Goal: Navigation & Orientation: Find specific page/section

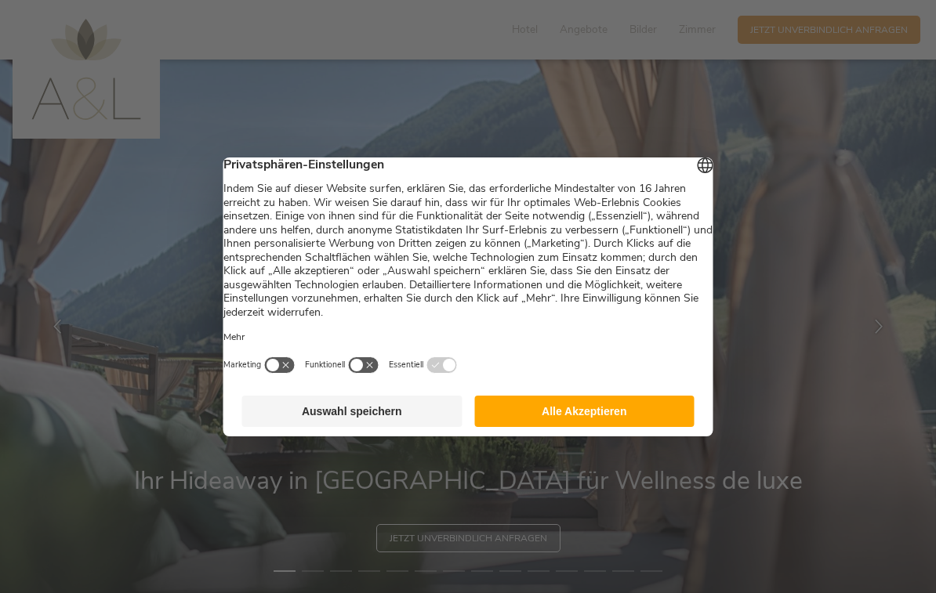
click at [397, 418] on button "Auswahl speichern" at bounding box center [352, 411] width 220 height 31
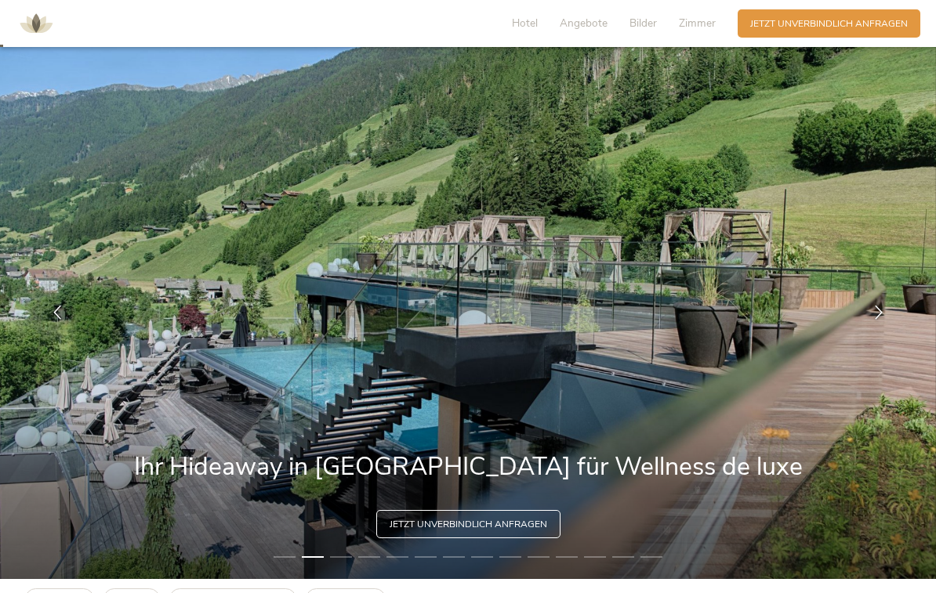
scroll to position [10, 0]
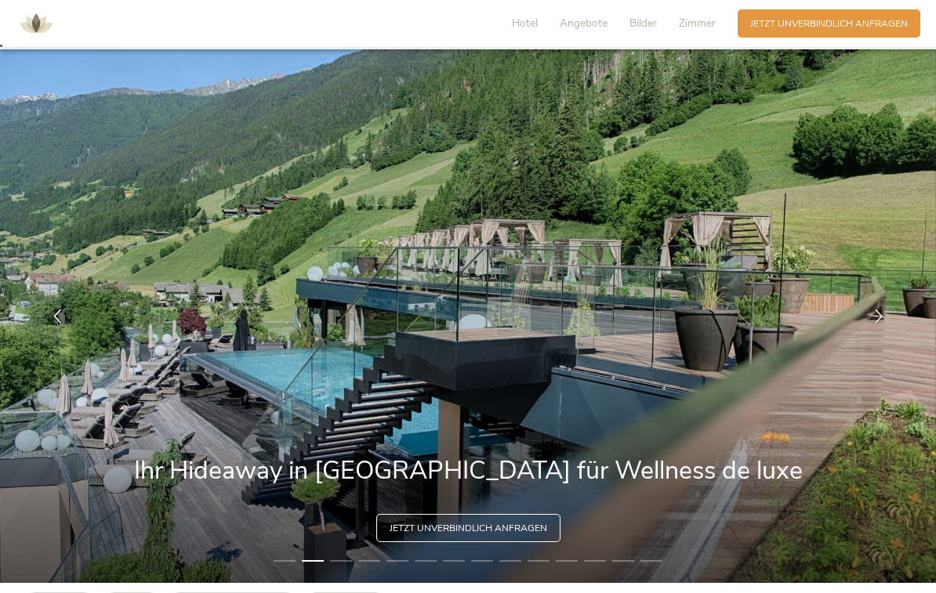
click at [869, 298] on img at bounding box center [468, 316] width 936 height 534
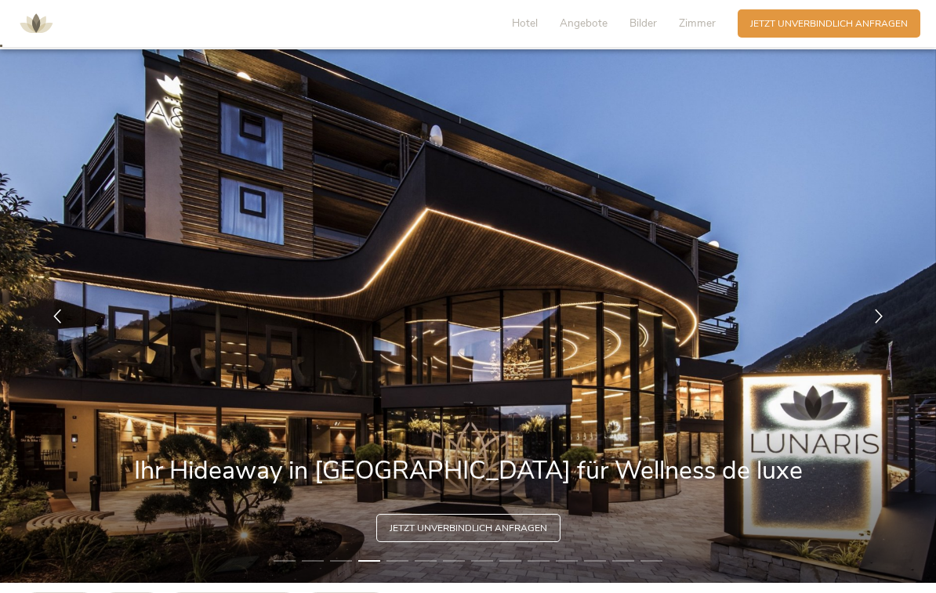
click at [879, 323] on icon at bounding box center [878, 316] width 14 height 14
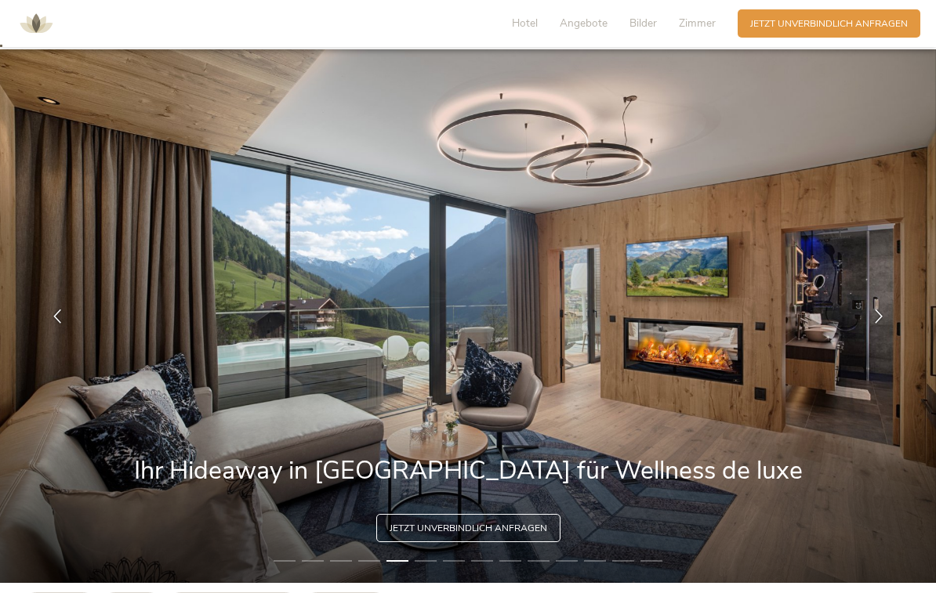
click at [876, 335] on div at bounding box center [878, 315] width 39 height 39
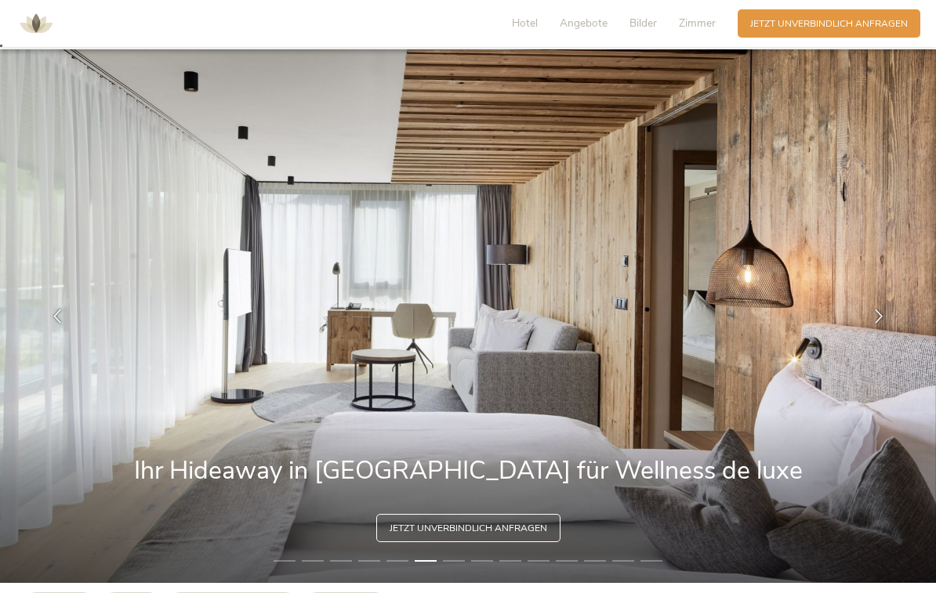
click at [875, 323] on icon at bounding box center [878, 316] width 14 height 14
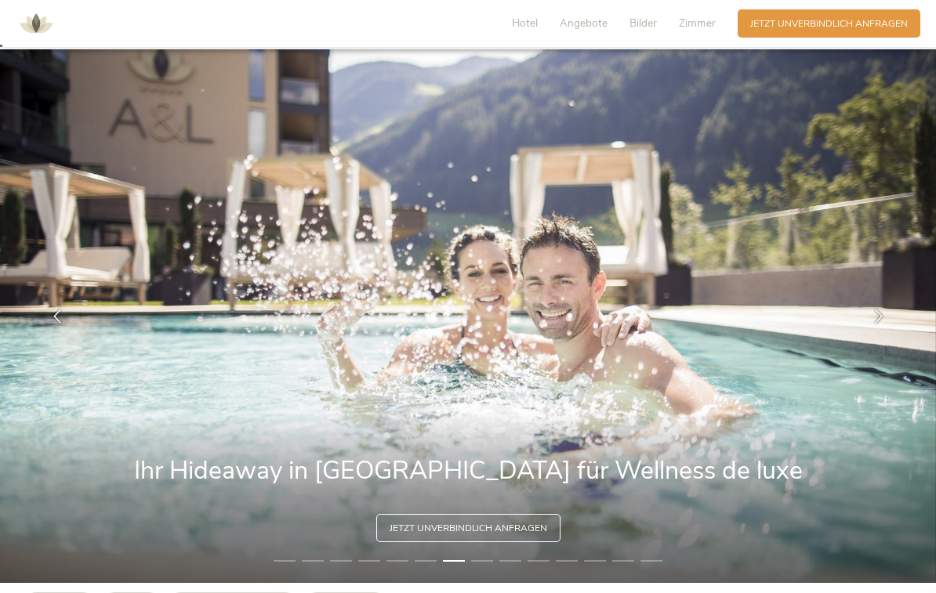
click at [880, 323] on icon at bounding box center [878, 316] width 14 height 14
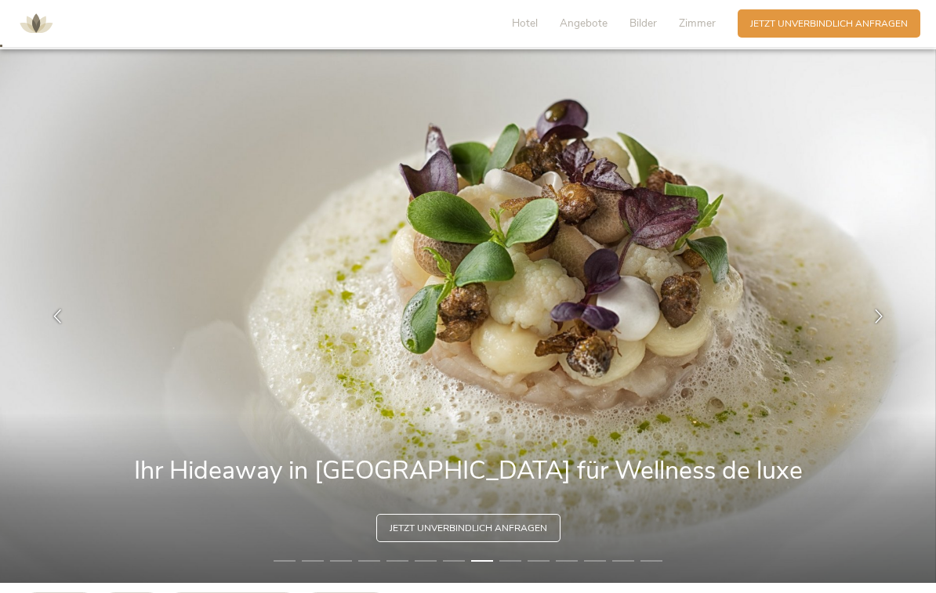
click at [881, 323] on icon at bounding box center [878, 316] width 14 height 14
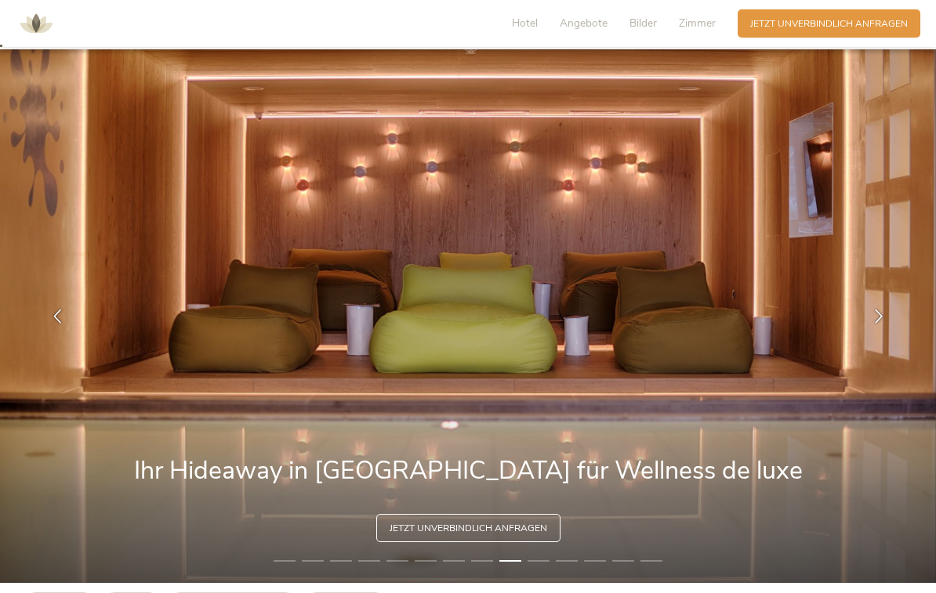
click at [880, 335] on div at bounding box center [878, 315] width 39 height 39
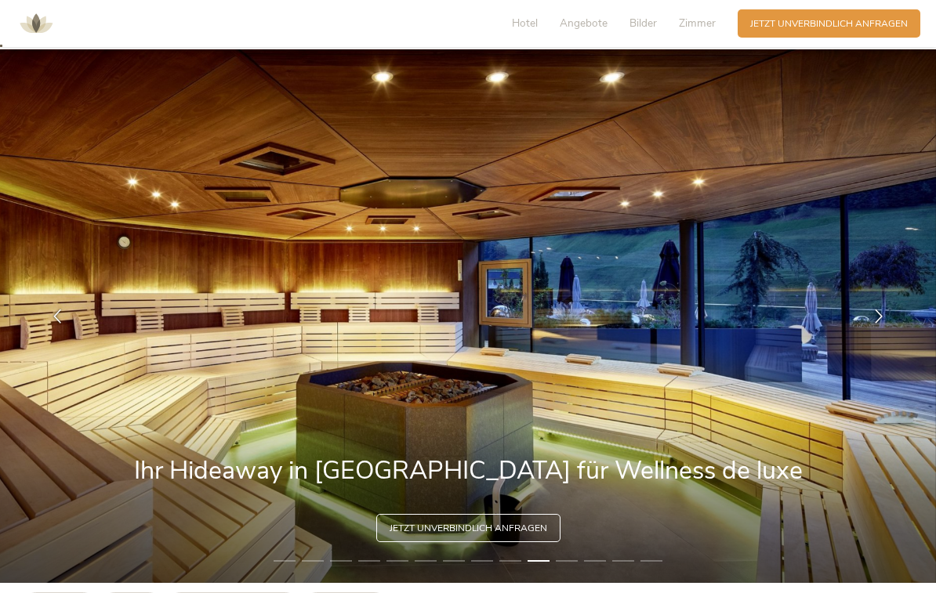
click at [877, 323] on icon at bounding box center [878, 316] width 14 height 14
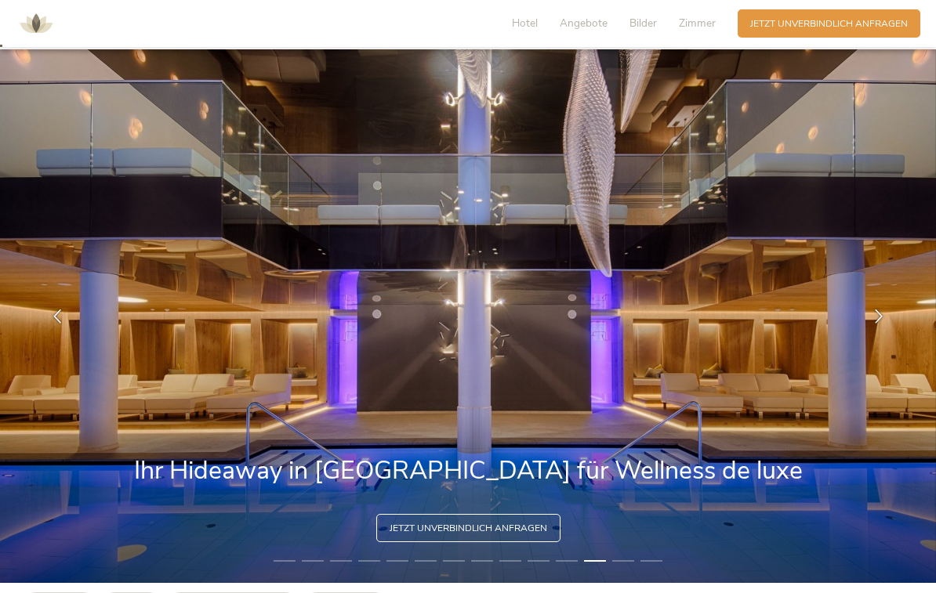
click at [878, 323] on icon at bounding box center [878, 316] width 14 height 14
click at [876, 323] on icon at bounding box center [878, 316] width 14 height 14
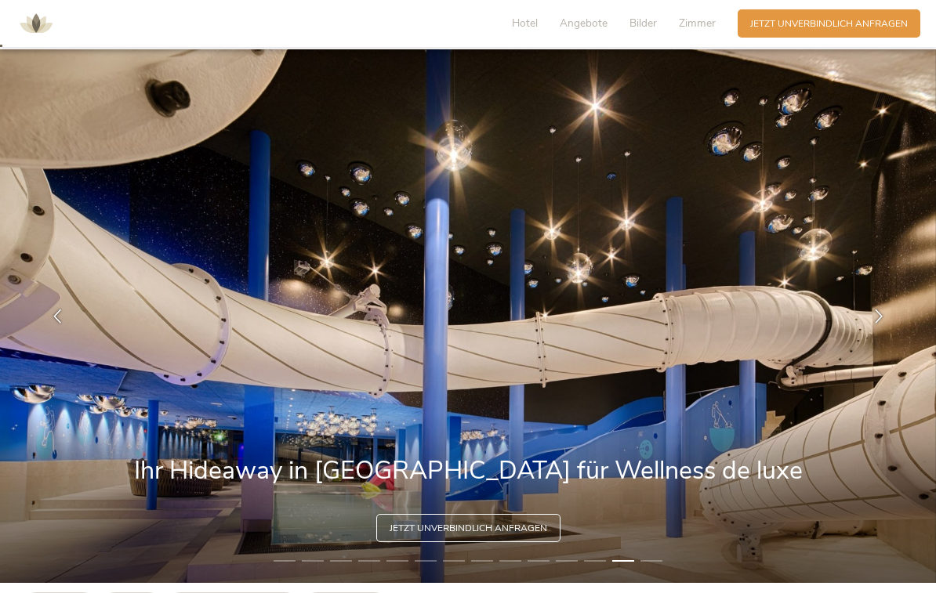
click at [882, 323] on icon at bounding box center [878, 316] width 14 height 14
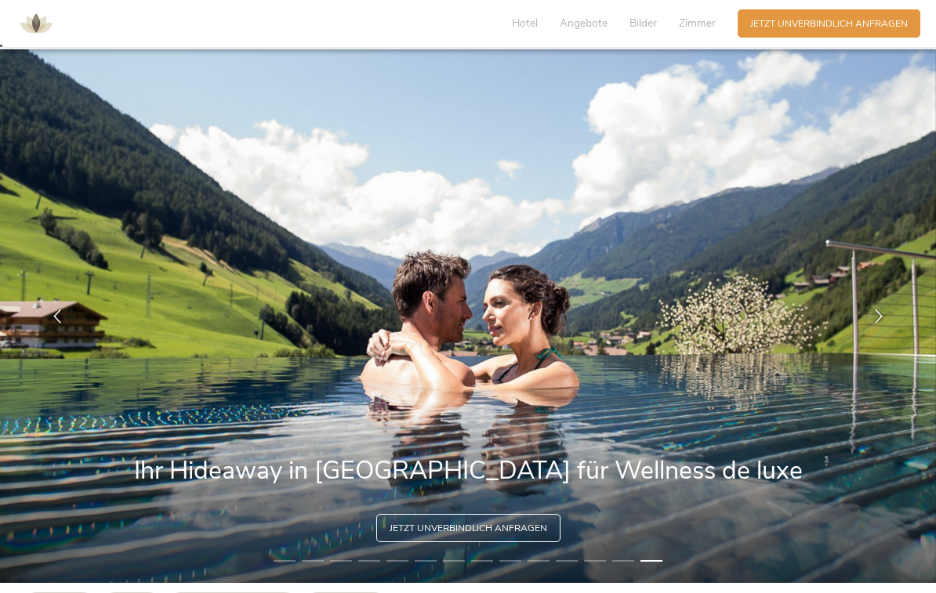
click at [63, 323] on icon at bounding box center [57, 316] width 14 height 14
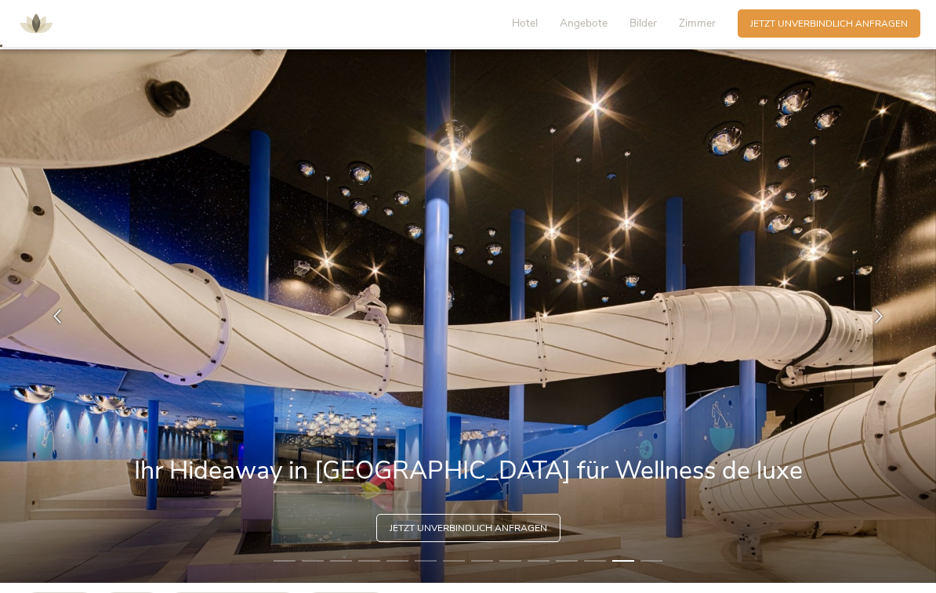
click at [884, 323] on icon at bounding box center [878, 316] width 14 height 14
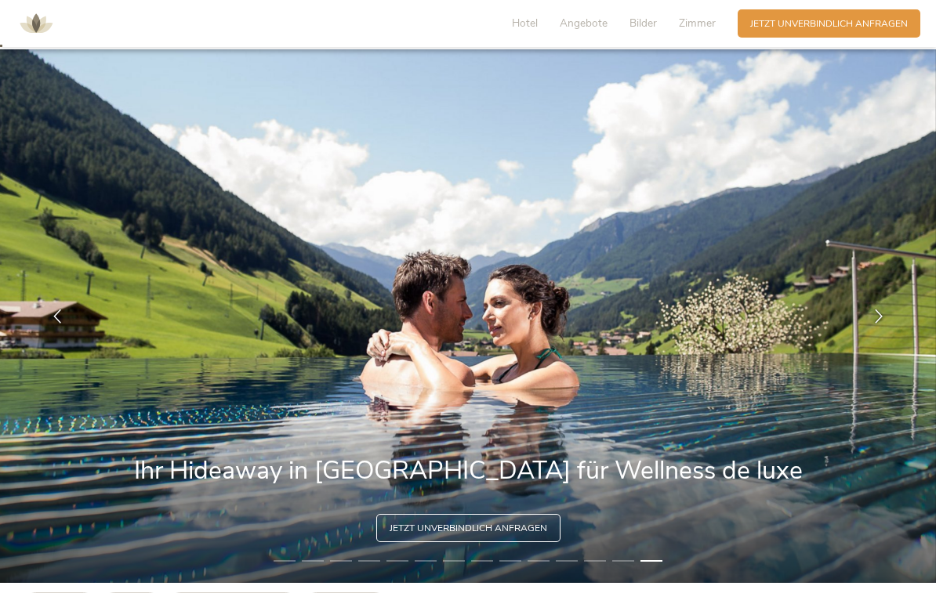
click at [878, 323] on icon at bounding box center [878, 316] width 14 height 14
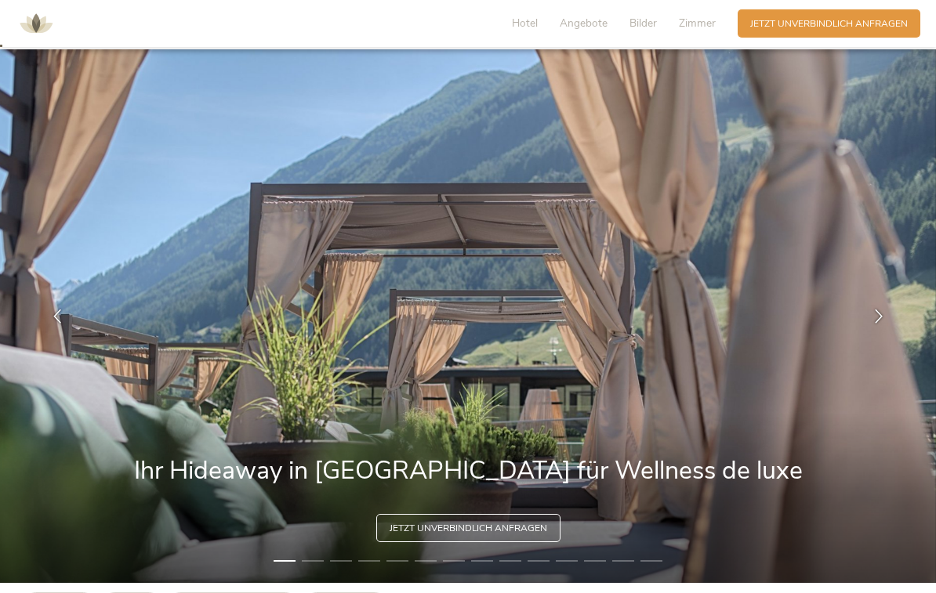
click at [890, 318] on div at bounding box center [878, 315] width 39 height 39
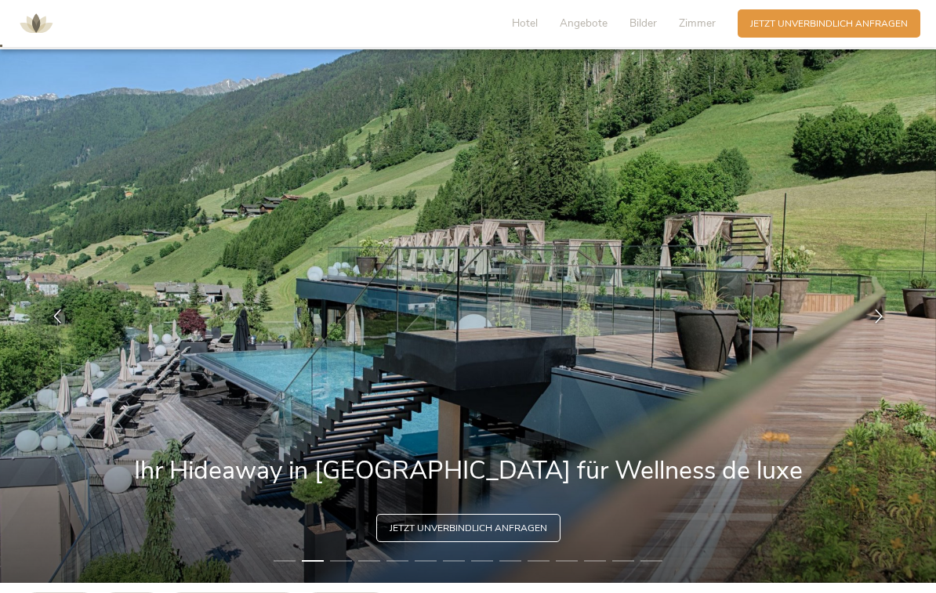
click at [878, 323] on icon at bounding box center [878, 316] width 14 height 14
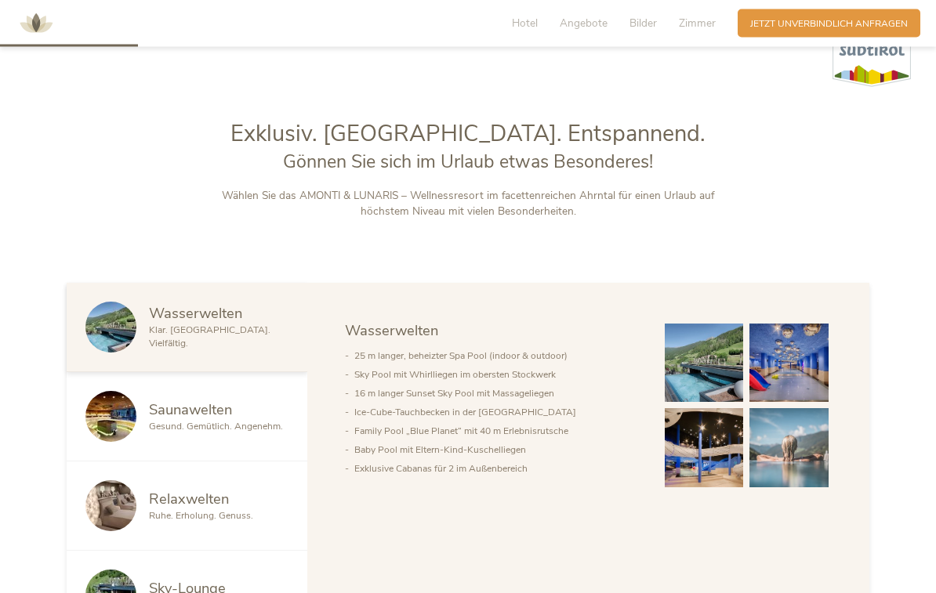
scroll to position [624, 0]
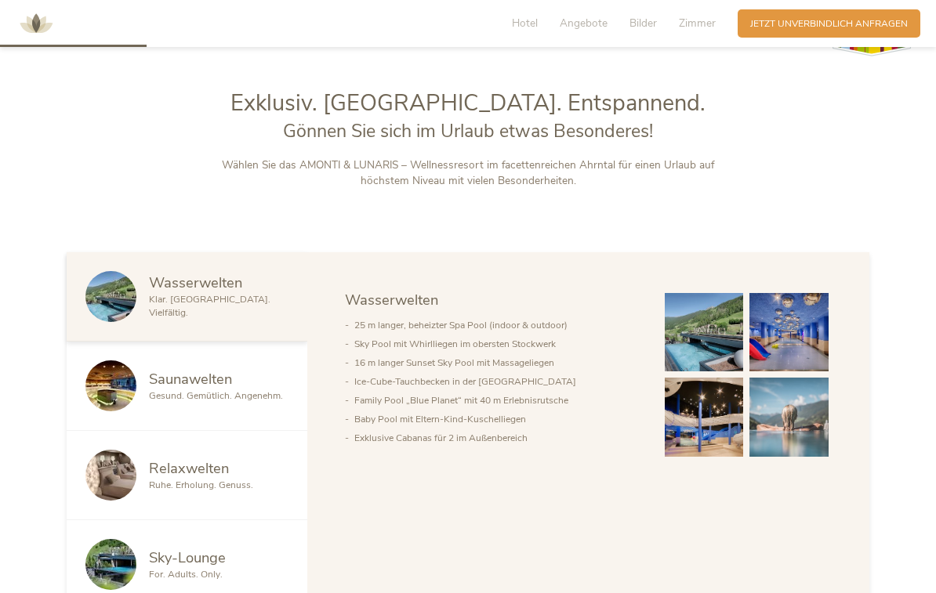
click at [193, 389] on span "Saunawelten" at bounding box center [190, 379] width 83 height 20
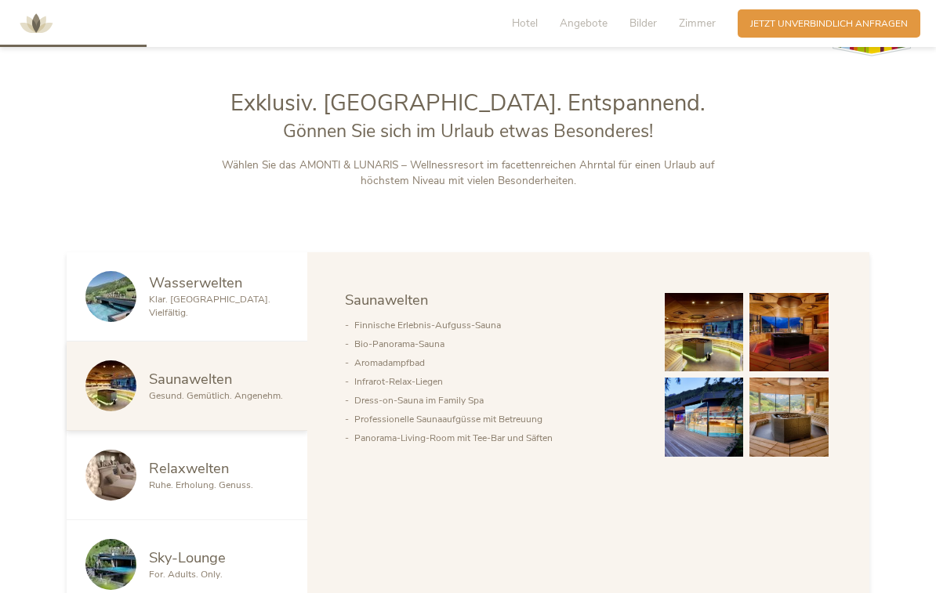
click at [183, 478] on span "Relaxwelten" at bounding box center [189, 468] width 80 height 20
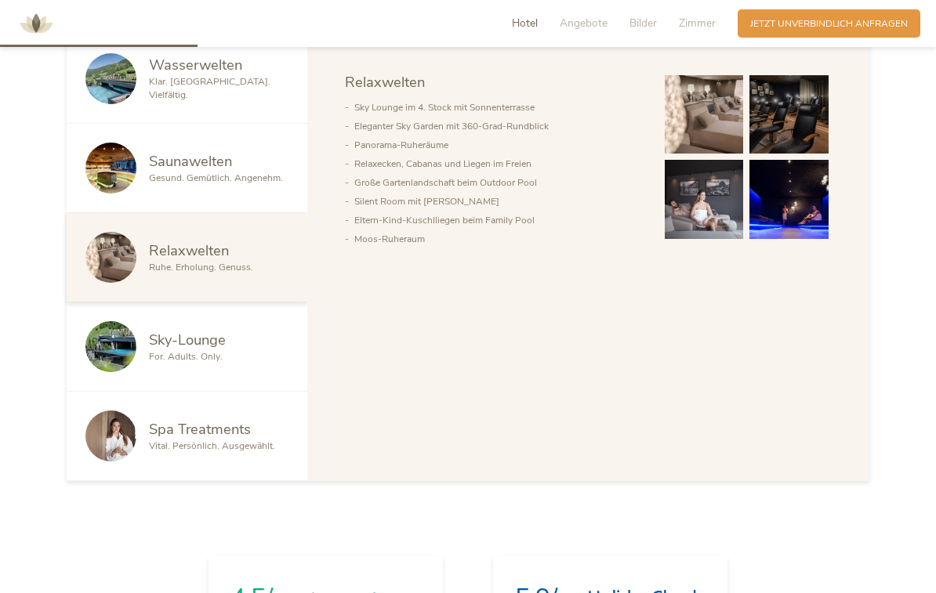
scroll to position [844, 0]
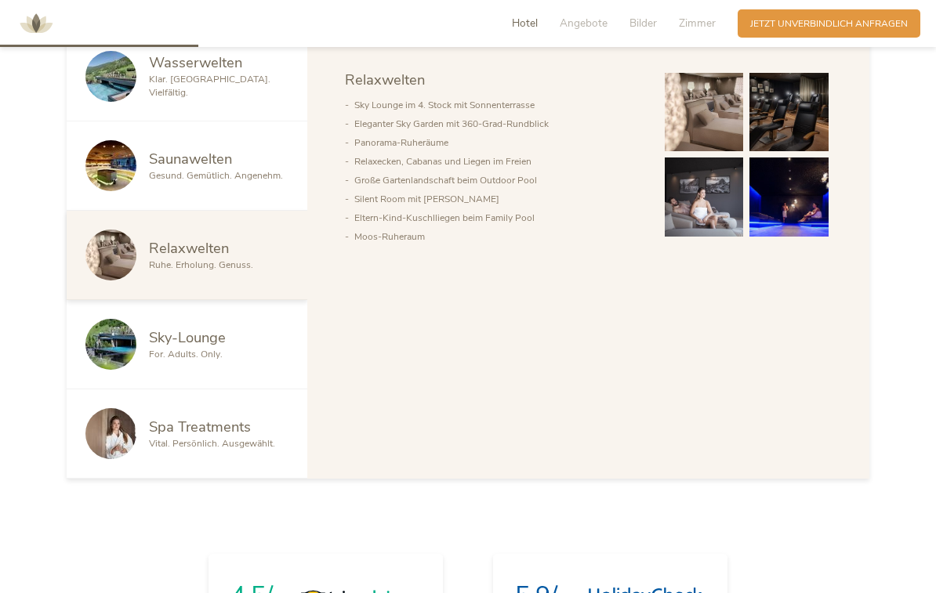
click at [184, 347] on span "Sky-Lounge" at bounding box center [187, 338] width 77 height 20
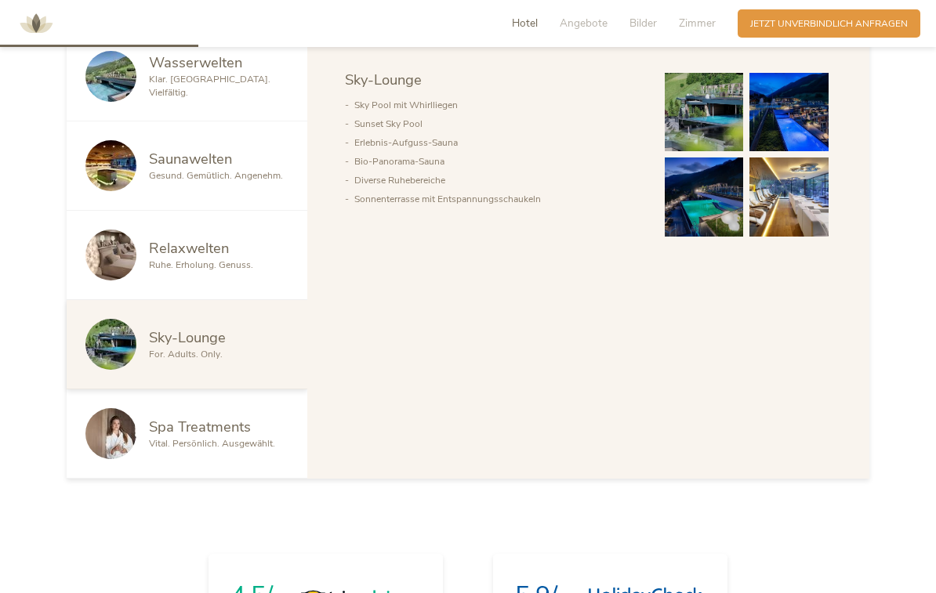
click at [188, 437] on span "Spa Treatments" at bounding box center [200, 427] width 102 height 20
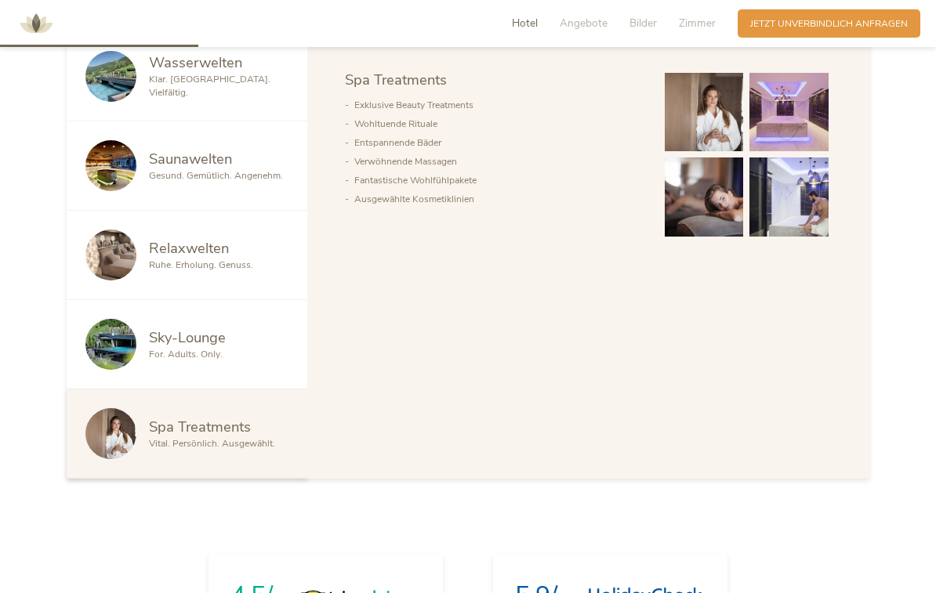
click at [176, 347] on span "Sky-Lounge" at bounding box center [187, 338] width 77 height 20
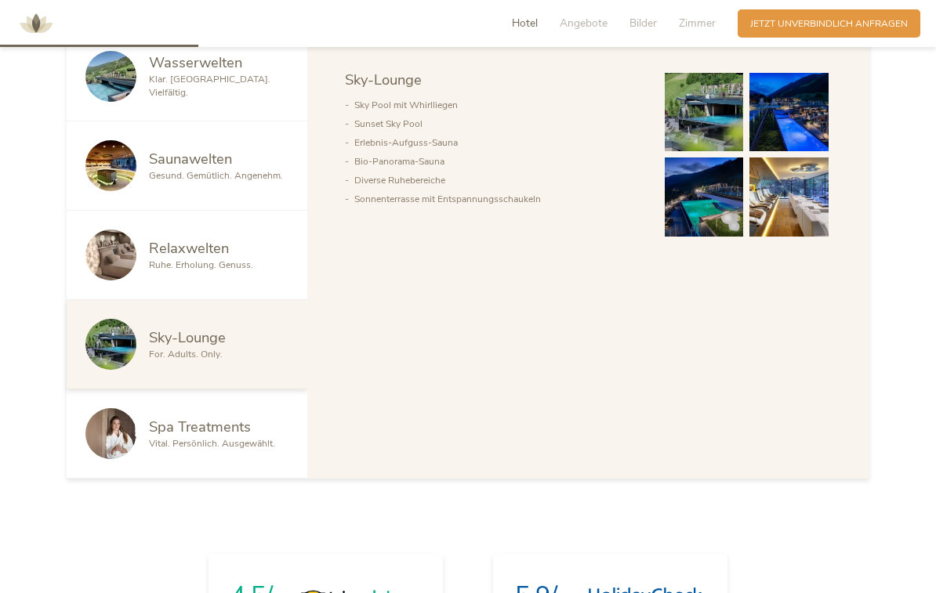
click at [192, 258] on span "Relaxwelten" at bounding box center [189, 248] width 80 height 20
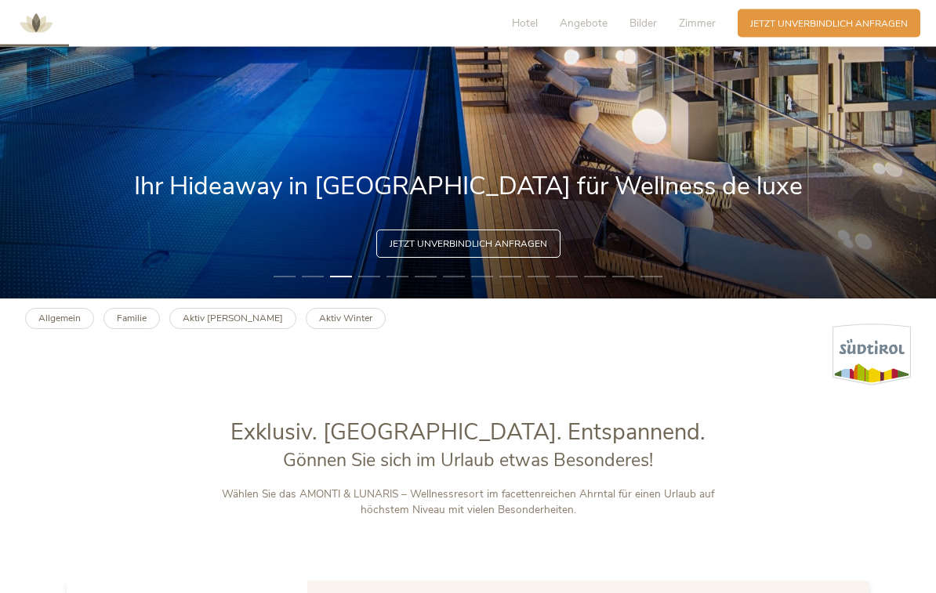
scroll to position [285, 0]
